Goal: Transaction & Acquisition: Download file/media

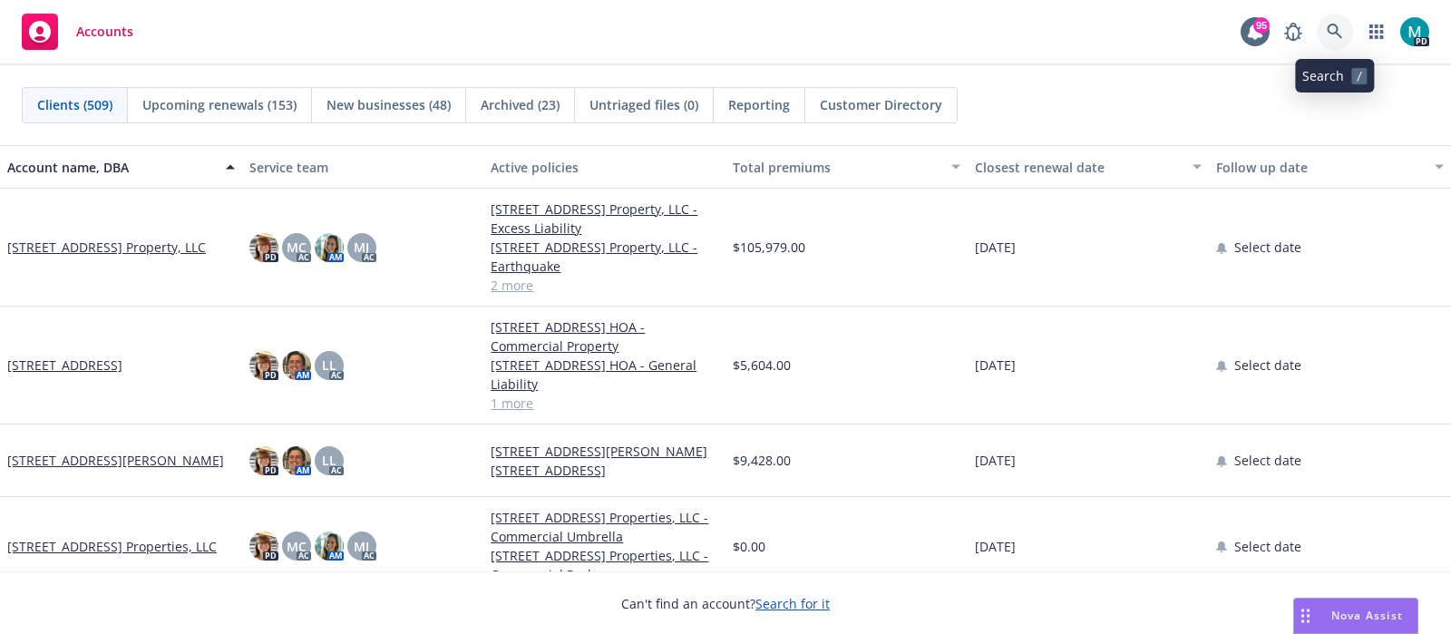
click at [1333, 33] on icon at bounding box center [1334, 31] width 15 height 15
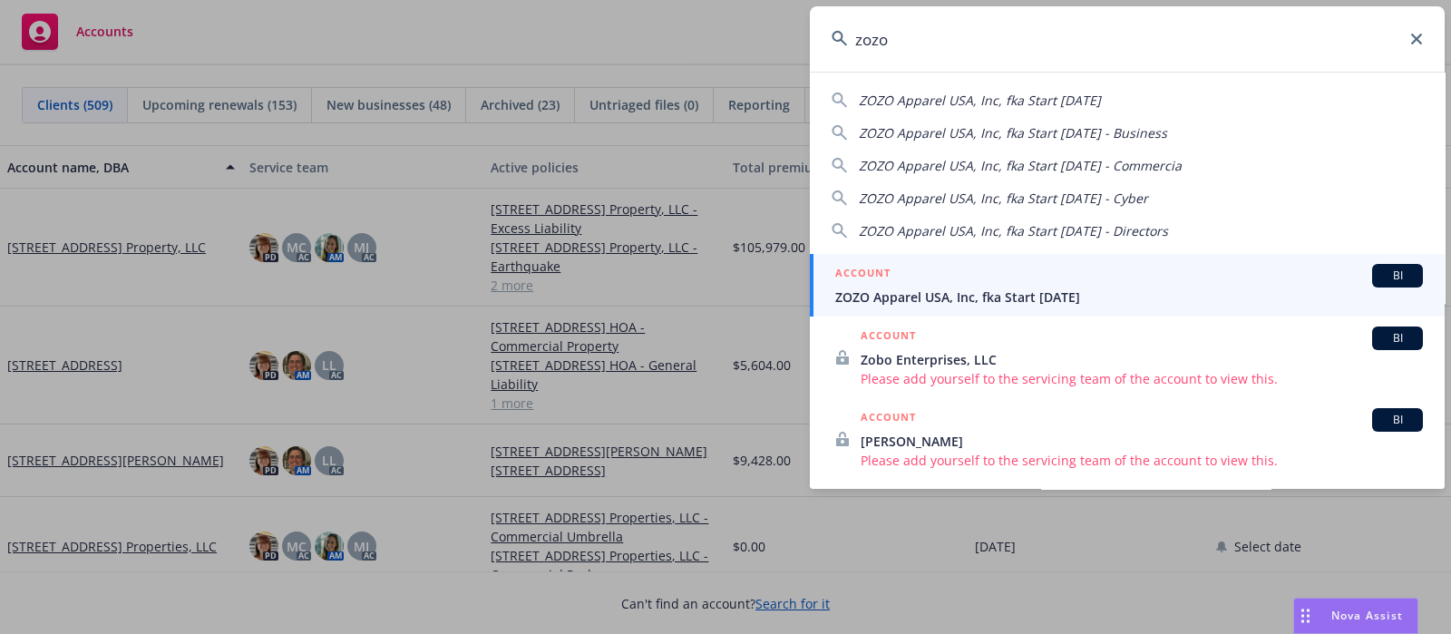
type input "zozo"
click at [889, 297] on span "ZOZO Apparel USA, Inc, fka Start [DATE]" at bounding box center [1129, 297] width 588 height 19
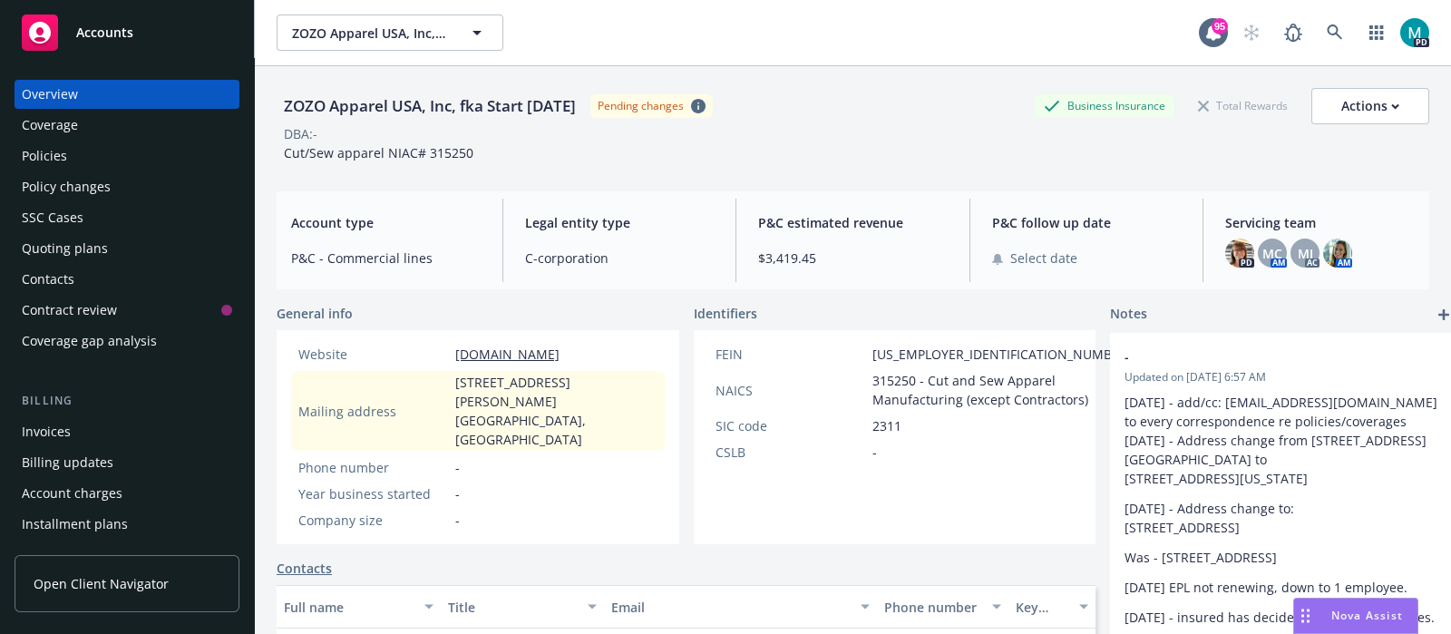
click at [68, 151] on div "Policies" at bounding box center [127, 156] width 210 height 29
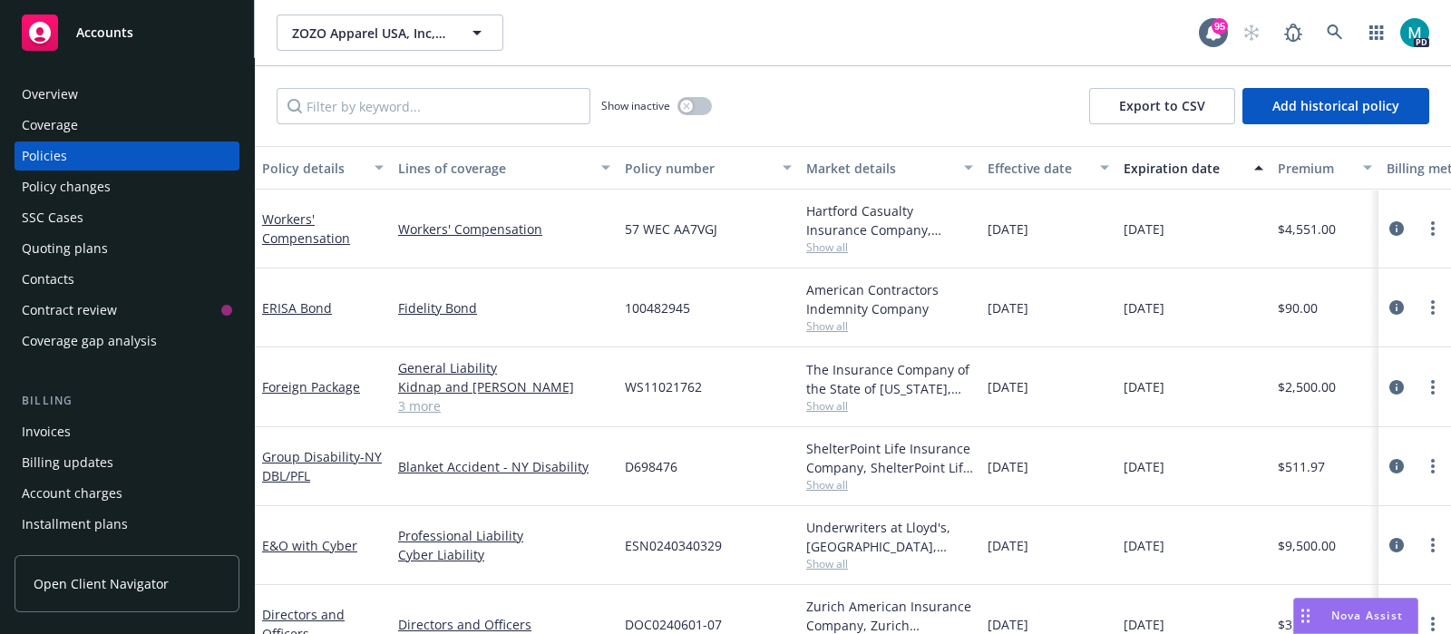
click at [77, 428] on div "Invoices" at bounding box center [127, 431] width 210 height 29
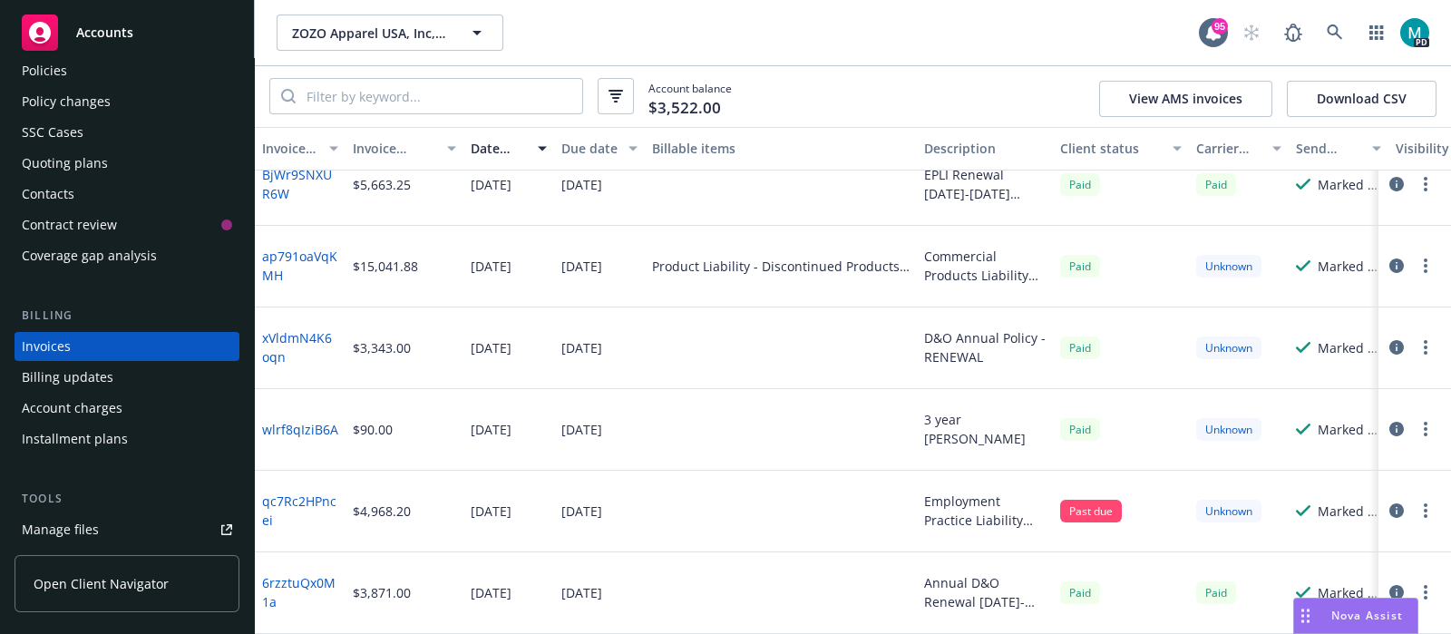
scroll to position [1349, 0]
click at [1339, 33] on icon at bounding box center [1335, 32] width 16 height 16
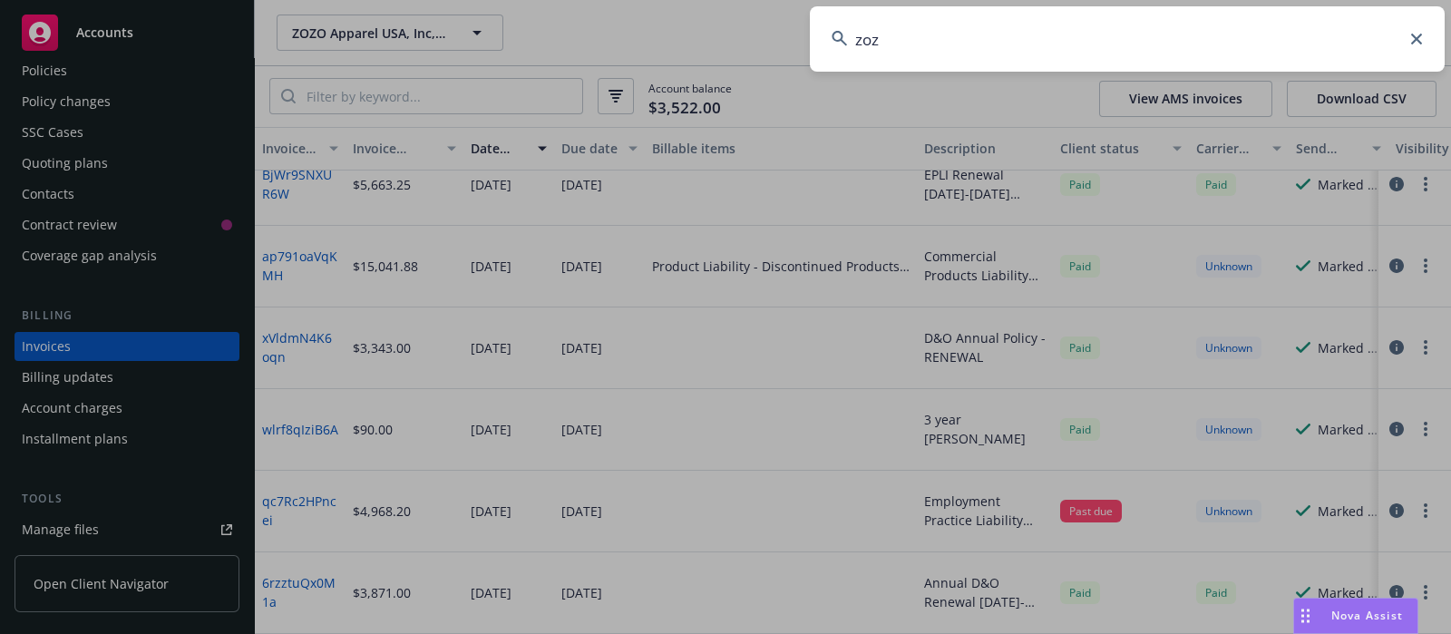
type input "zozo"
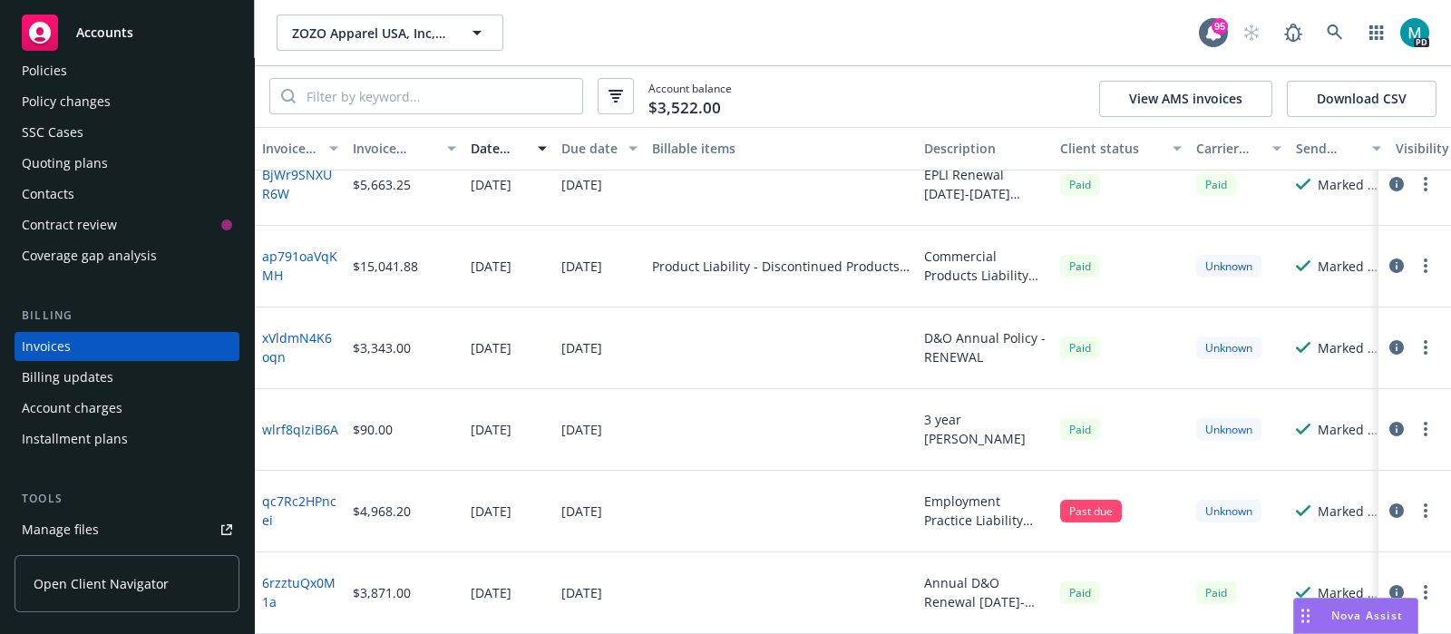
click at [95, 381] on div "Billing updates" at bounding box center [68, 377] width 92 height 29
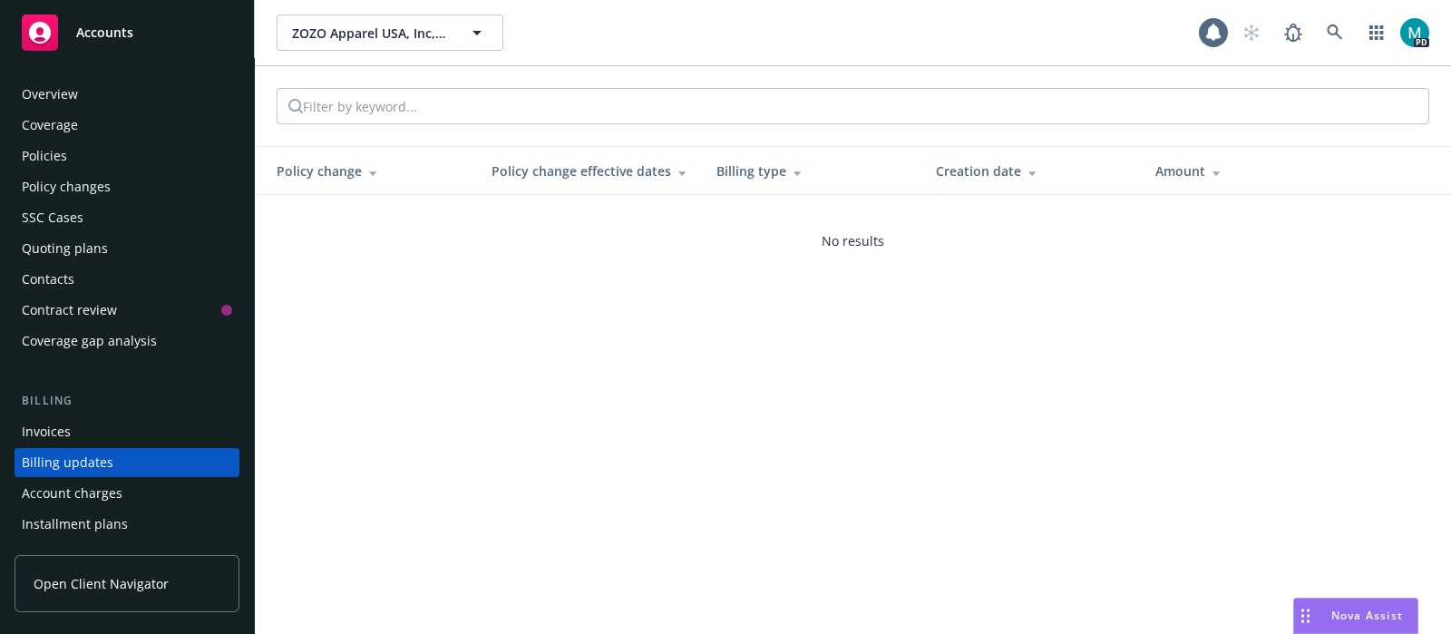
scroll to position [116, 0]
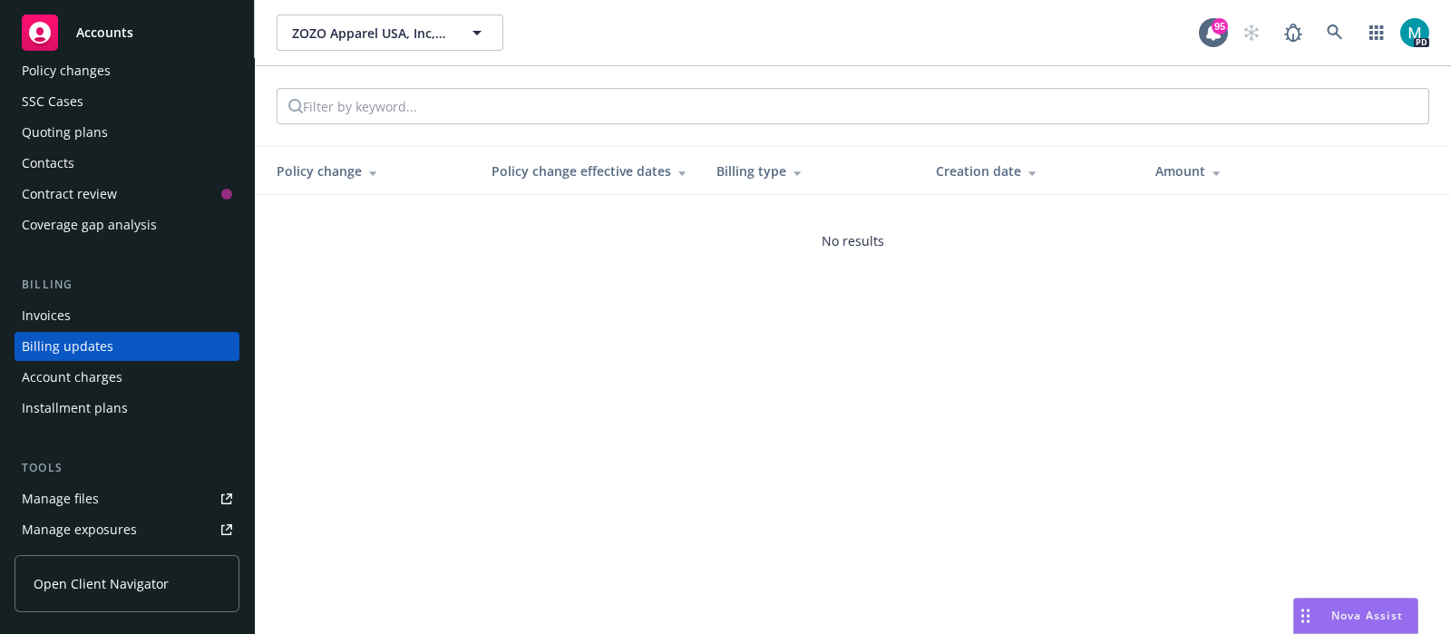
click at [73, 379] on div "Account charges" at bounding box center [72, 377] width 101 height 29
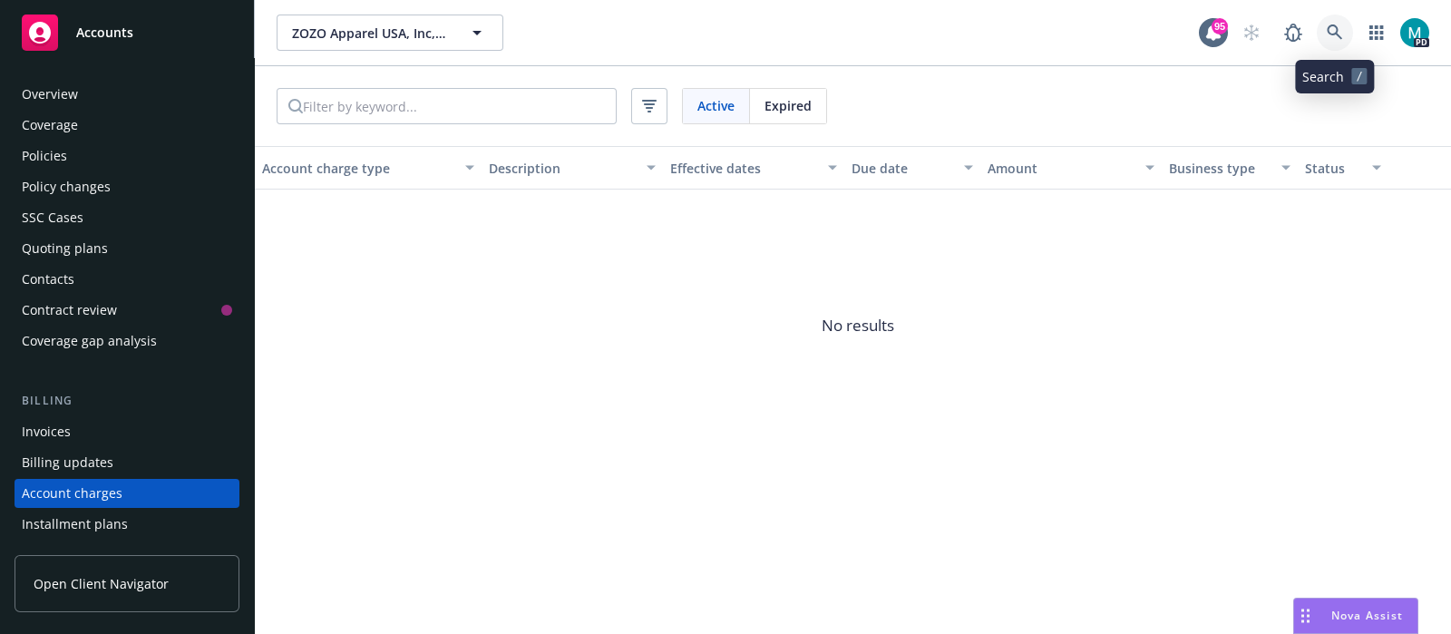
click at [1333, 39] on icon at bounding box center [1335, 32] width 16 height 16
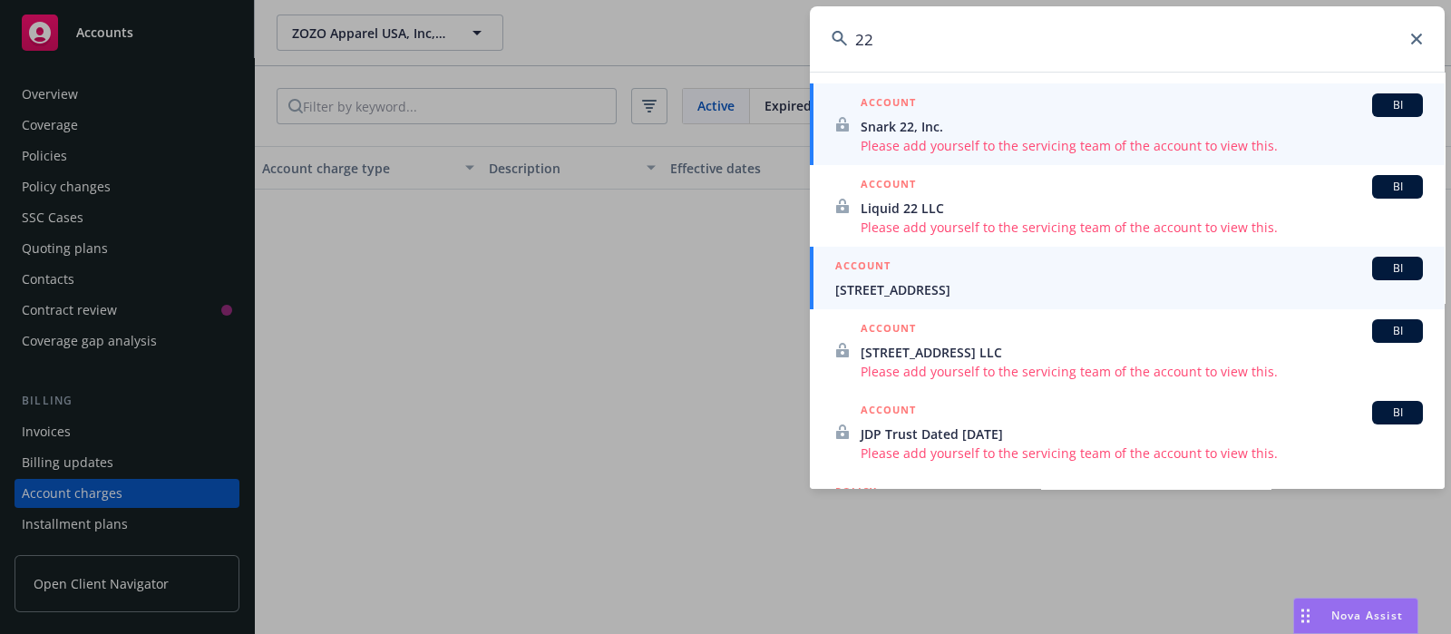
type input "22"
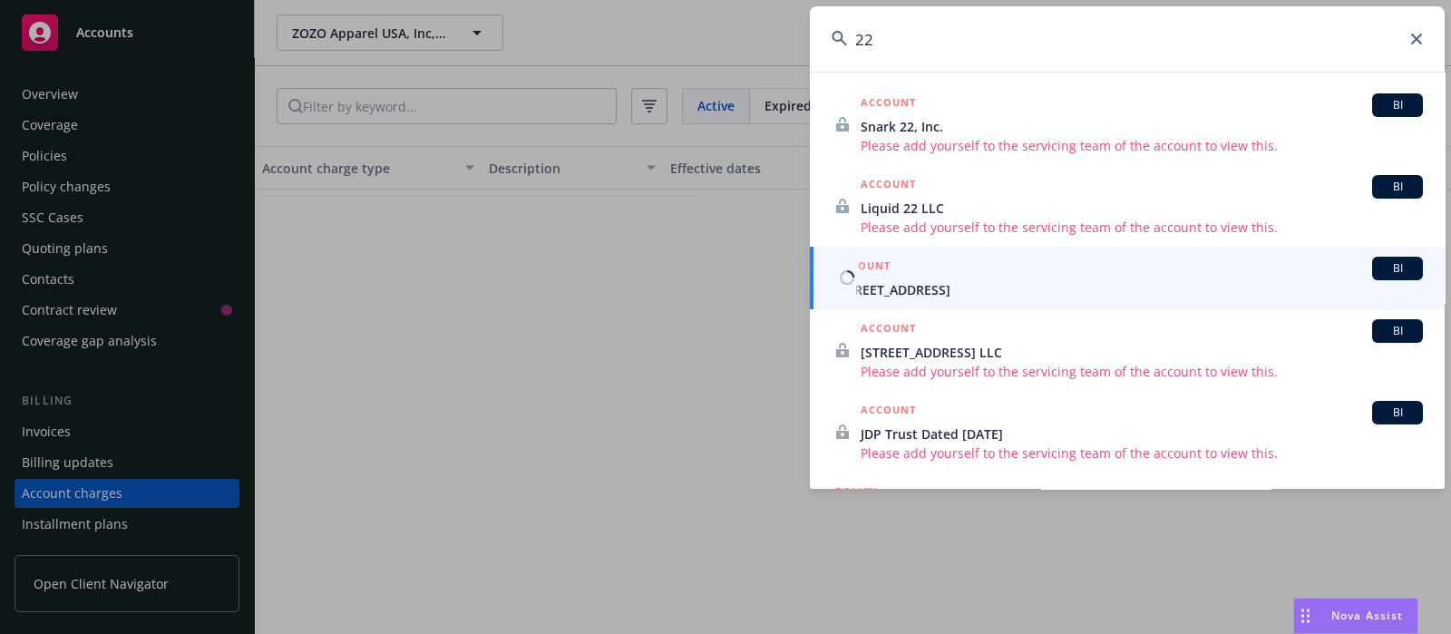
click at [913, 292] on span "[STREET_ADDRESS]" at bounding box center [1129, 289] width 588 height 19
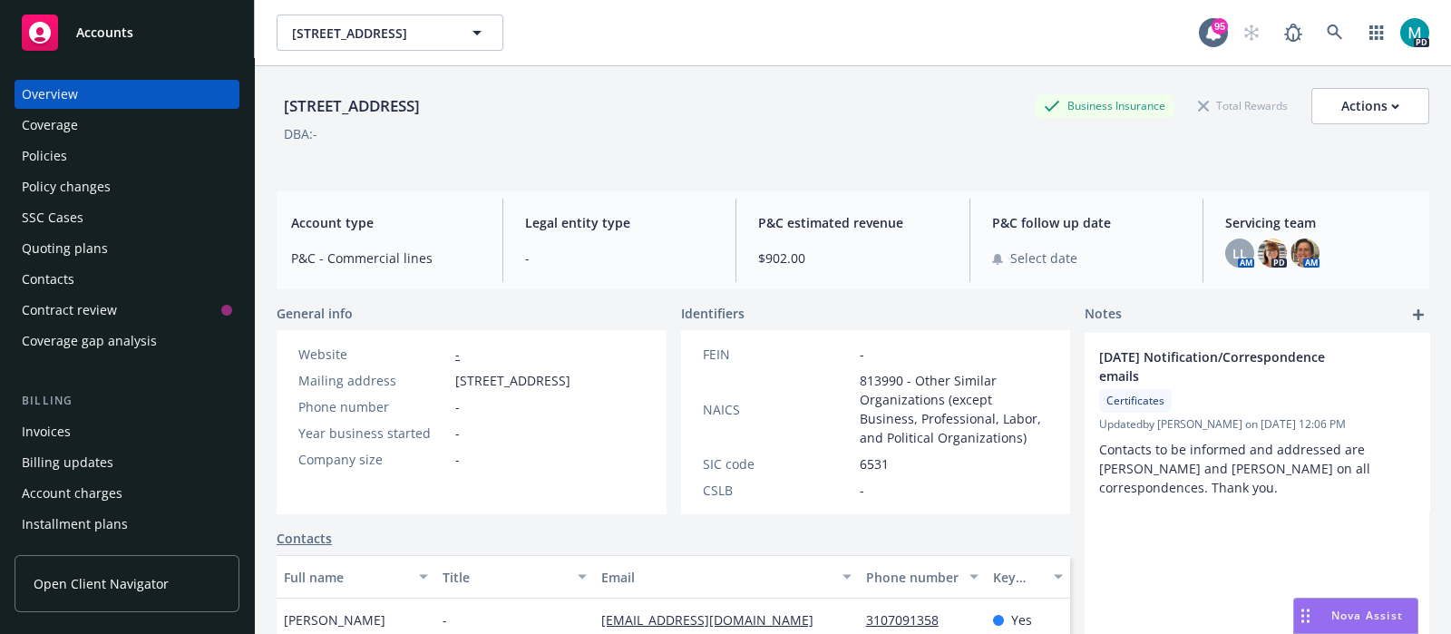
click at [37, 156] on div "Policies" at bounding box center [44, 156] width 45 height 29
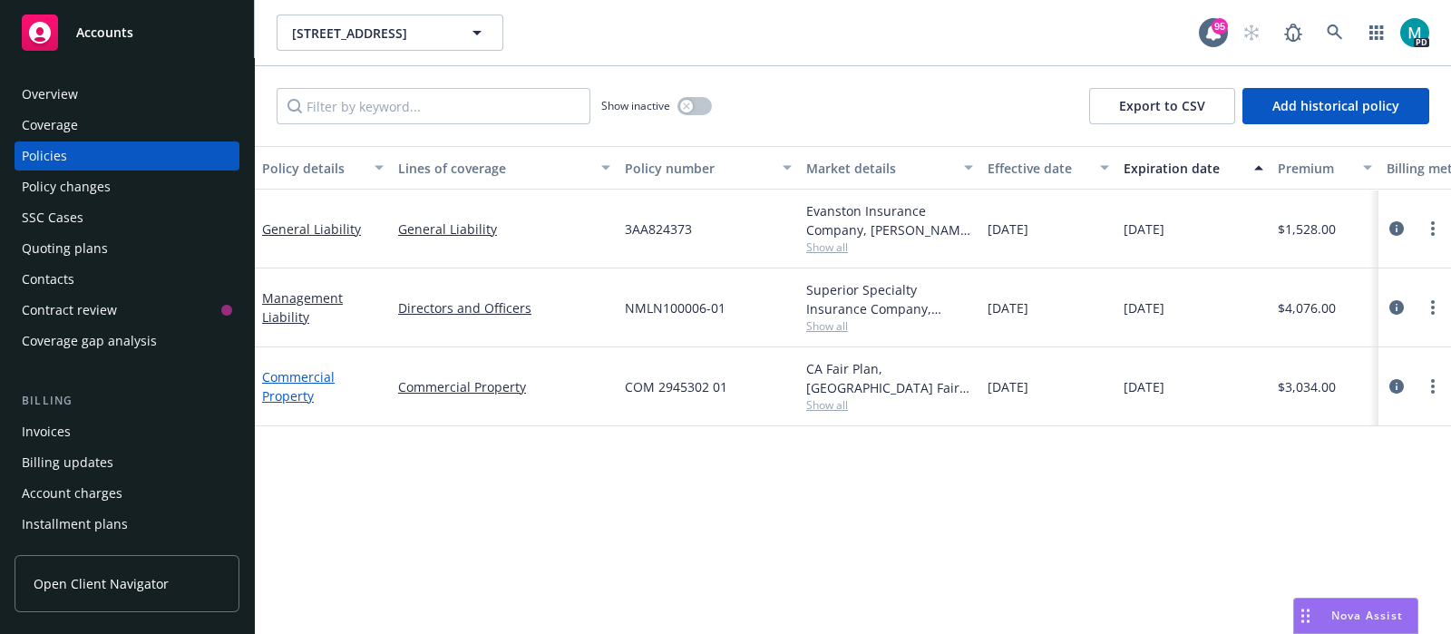
click at [295, 392] on link "Commercial Property" at bounding box center [298, 386] width 73 height 36
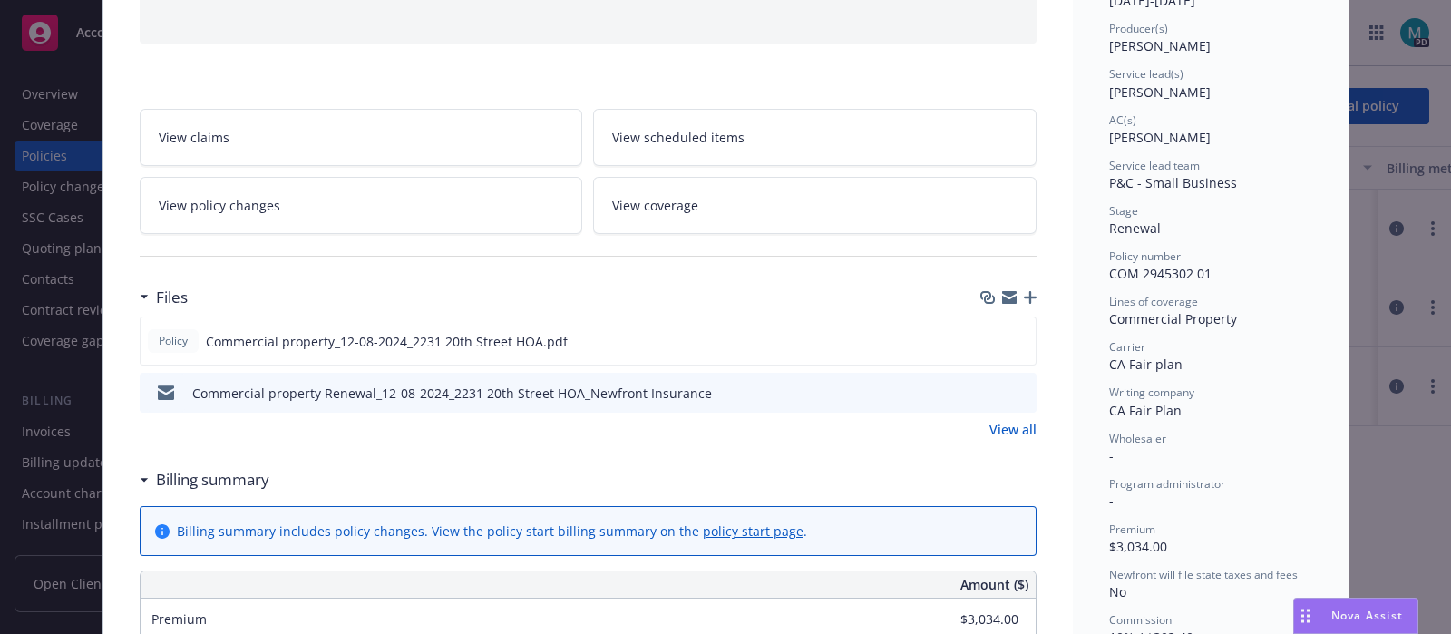
scroll to position [226, 0]
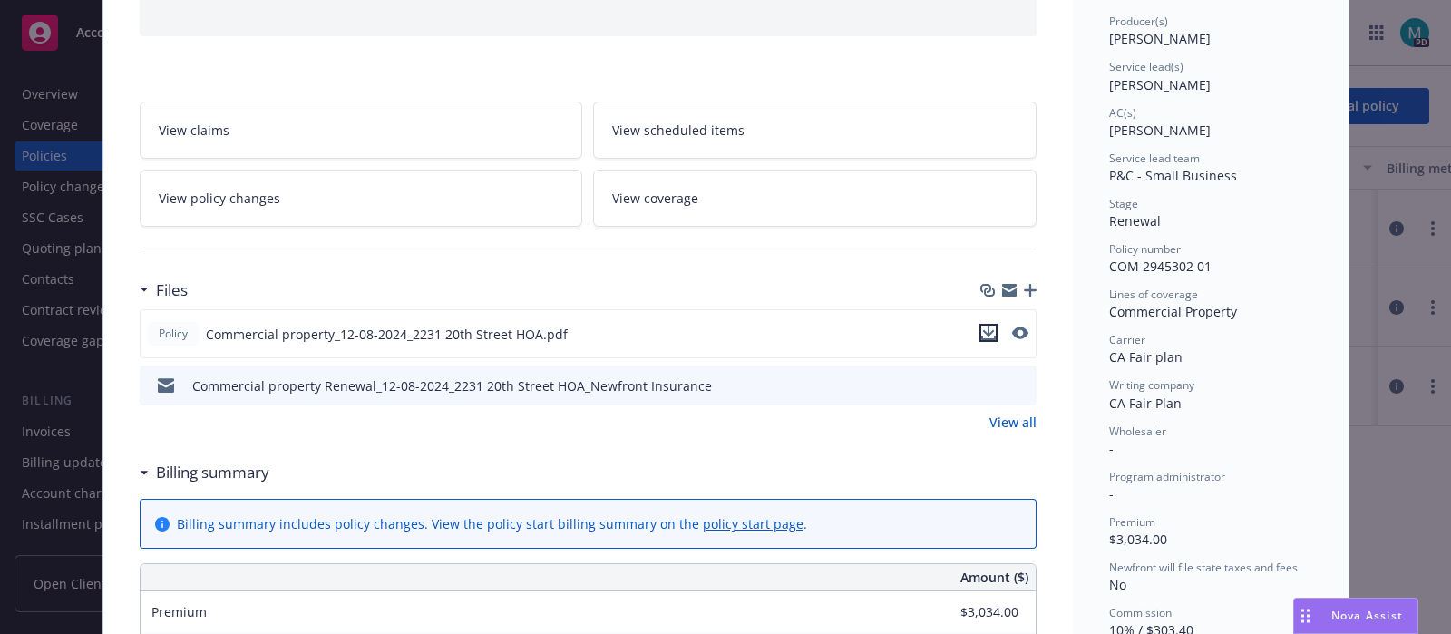
click at [987, 327] on icon "download file" at bounding box center [988, 333] width 15 height 15
